Goal: Information Seeking & Learning: Understand process/instructions

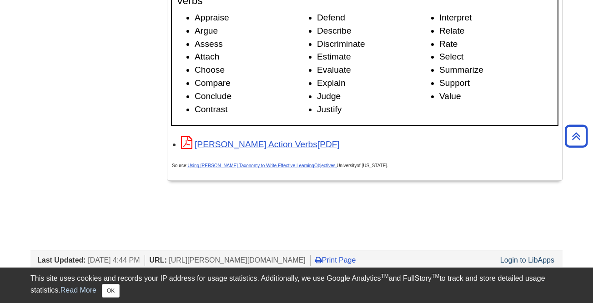
scroll to position [1478, 0]
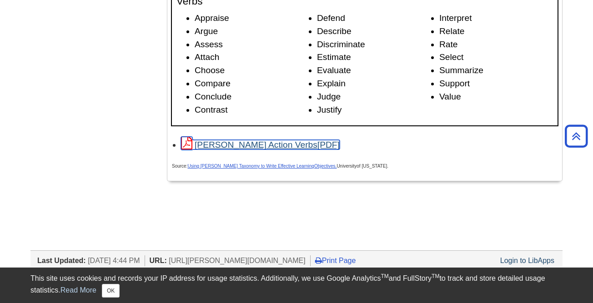
click at [287, 143] on link "[PERSON_NAME] Action Verbs" at bounding box center [260, 145] width 159 height 10
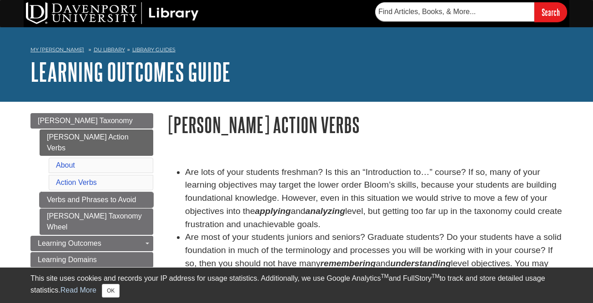
click at [91, 192] on link "Verbs and Phrases to Avoid" at bounding box center [97, 199] width 114 height 15
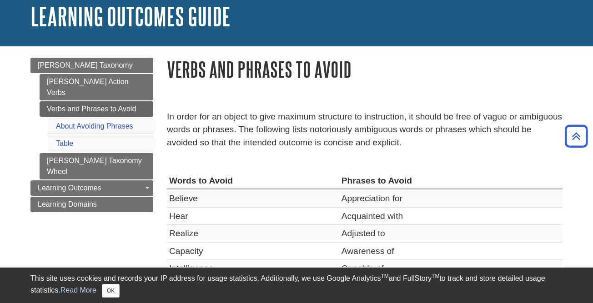
scroll to position [45, 0]
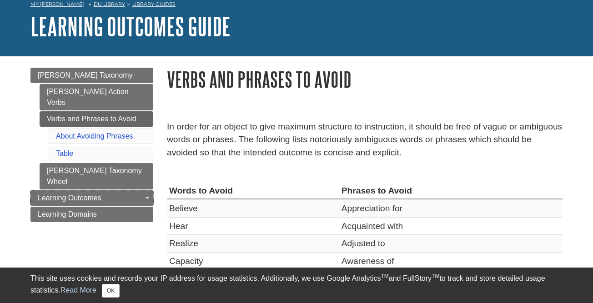
click at [98, 194] on span "Learning Outcomes" at bounding box center [70, 198] width 64 height 8
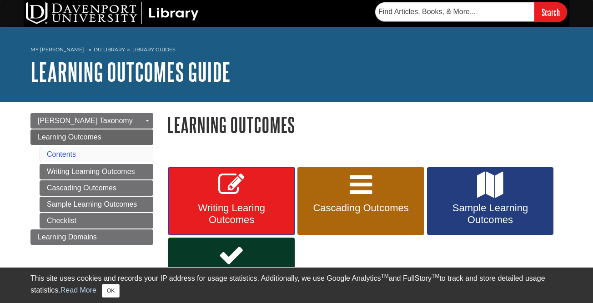
click at [229, 199] on link "Writing Learing Outcomes" at bounding box center [231, 201] width 126 height 68
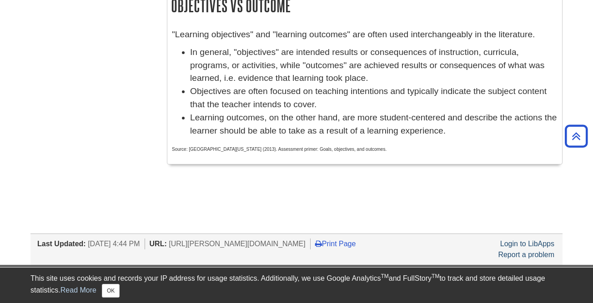
scroll to position [637, 0]
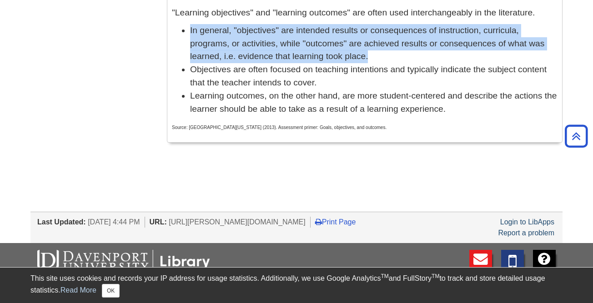
drag, startPoint x: 368, startPoint y: 57, endPoint x: 188, endPoint y: 30, distance: 182.1
click at [187, 30] on ul "In general, "objectives" are intended results or consequences of instruction, c…" at bounding box center [365, 70] width 386 height 92
drag, startPoint x: 188, startPoint y: 30, endPoint x: 205, endPoint y: 31, distance: 16.9
copy li "In general, "objectives" are intended results or consequences of instruction, c…"
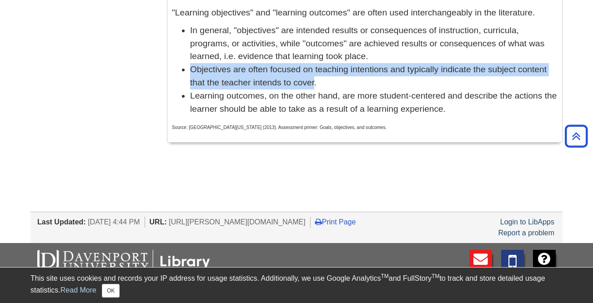
drag, startPoint x: 193, startPoint y: 68, endPoint x: 314, endPoint y: 77, distance: 121.3
click at [314, 77] on li "Objectives are often focused on teaching intentions and typically indicate the …" at bounding box center [374, 76] width 368 height 26
drag, startPoint x: 314, startPoint y: 77, endPoint x: 304, endPoint y: 74, distance: 9.9
copy li "Objectives are often focused on teaching intentions and typically indicate the …"
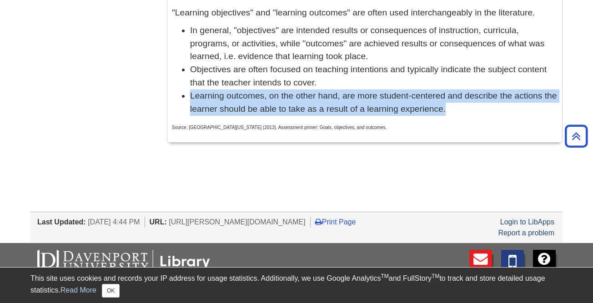
drag, startPoint x: 447, startPoint y: 110, endPoint x: 189, endPoint y: 95, distance: 258.4
click at [189, 95] on ul "In general, "objectives" are intended results or consequences of instruction, c…" at bounding box center [365, 70] width 386 height 92
copy li "Learning outcomes, on the other hand, are more student-centered and describe th…"
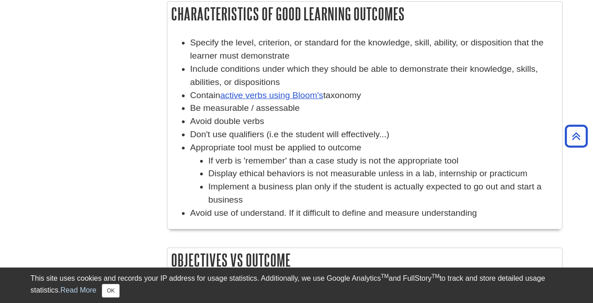
scroll to position [364, 0]
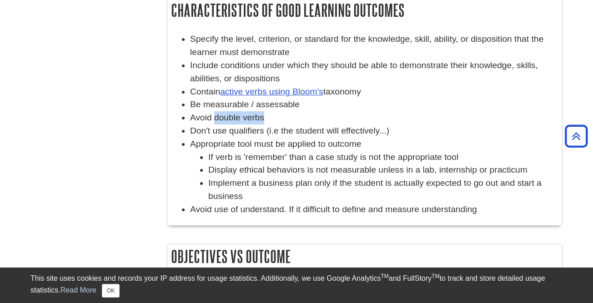
drag, startPoint x: 217, startPoint y: 117, endPoint x: 264, endPoint y: 120, distance: 47.8
click at [264, 120] on li "Avoid double verbs" at bounding box center [374, 117] width 368 height 13
drag, startPoint x: 264, startPoint y: 120, endPoint x: 253, endPoint y: 125, distance: 12.4
drag, startPoint x: 253, startPoint y: 125, endPoint x: 223, endPoint y: 121, distance: 29.8
click at [223, 121] on li "Avoid double verbs" at bounding box center [374, 117] width 368 height 13
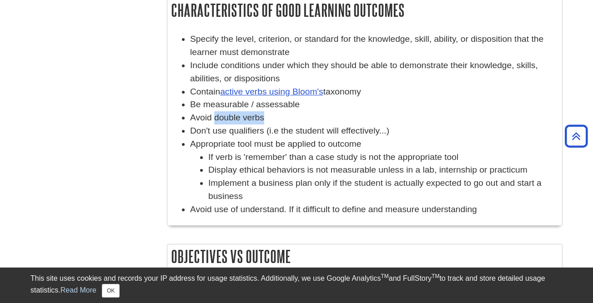
drag, startPoint x: 214, startPoint y: 120, endPoint x: 263, endPoint y: 117, distance: 49.2
click at [263, 117] on li "Avoid double verbs" at bounding box center [374, 117] width 368 height 13
drag, startPoint x: 262, startPoint y: 118, endPoint x: 256, endPoint y: 123, distance: 8.2
copy li "double verbs"
